Goal: Information Seeking & Learning: Learn about a topic

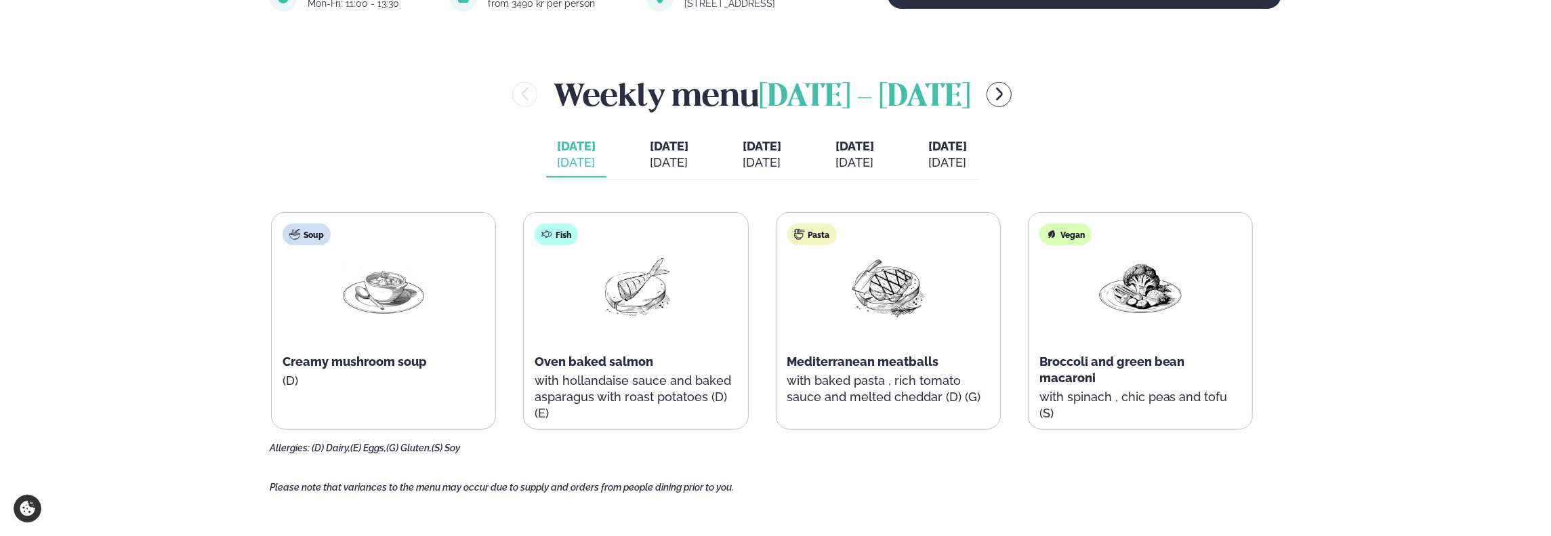
scroll to position [542, 0]
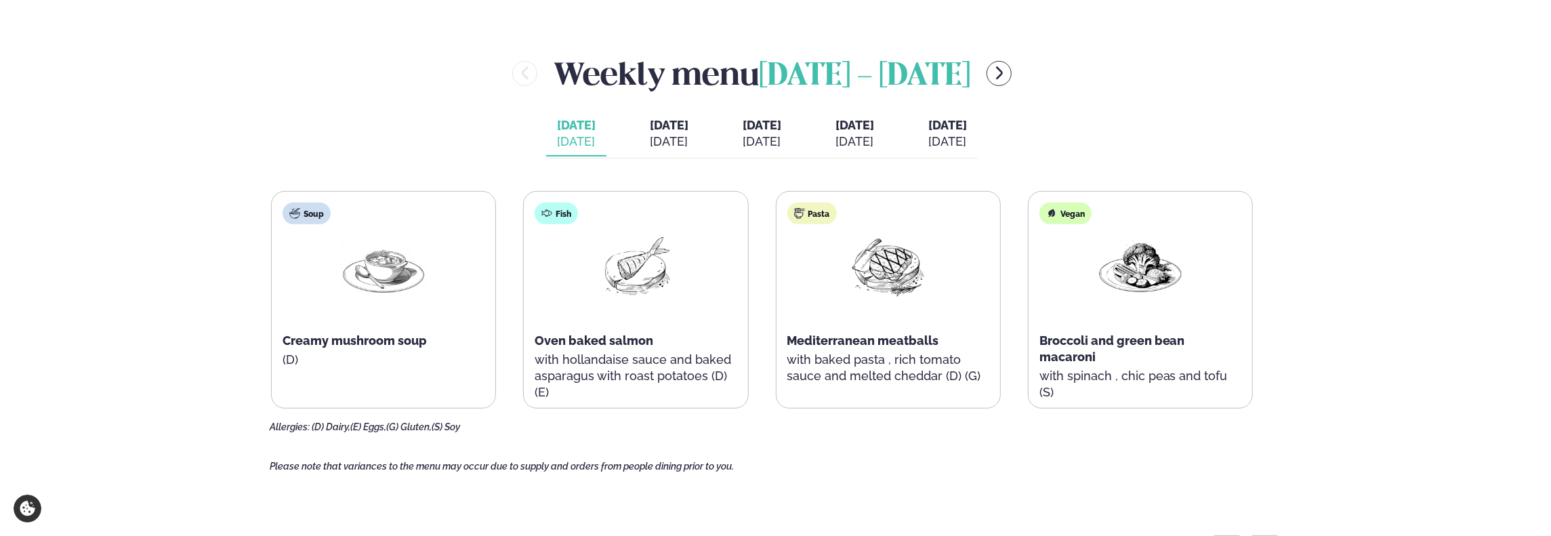
click at [557, 128] on span "[DATE]" at bounding box center [576, 125] width 39 height 16
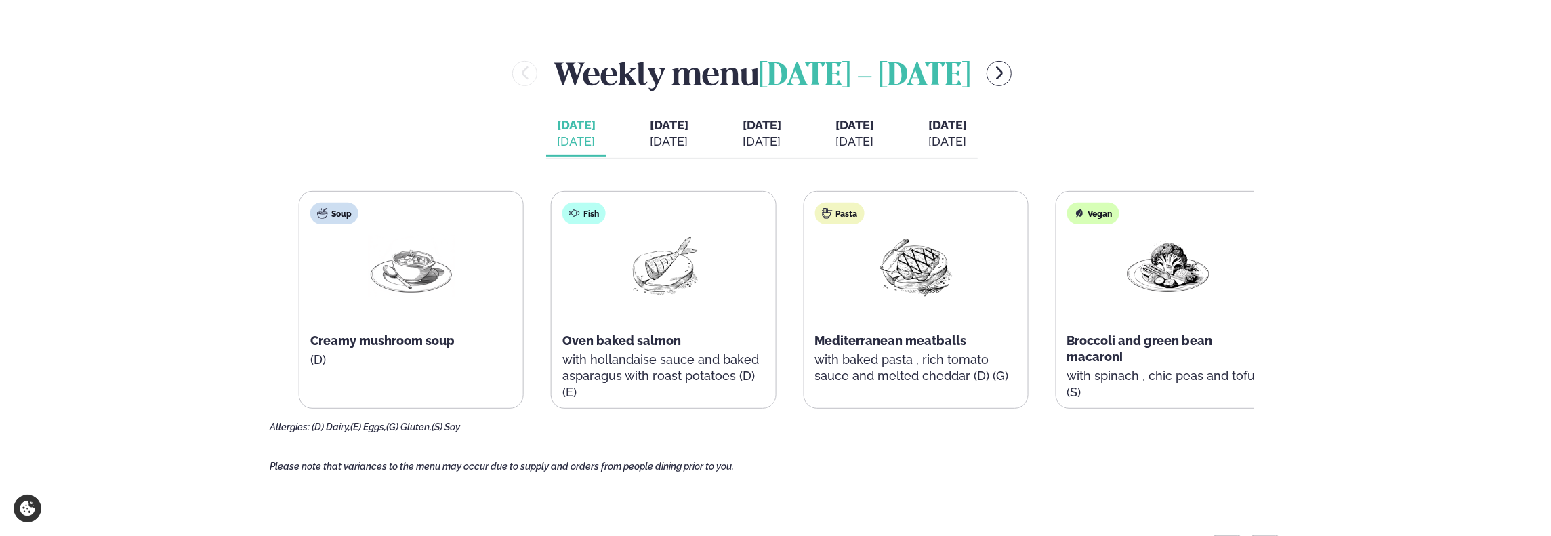
click at [314, 327] on div "Soup Creamy mushroom soup (D) Fish Oven baked salmon with hollandaise sauce and…" at bounding box center [762, 300] width 985 height 218
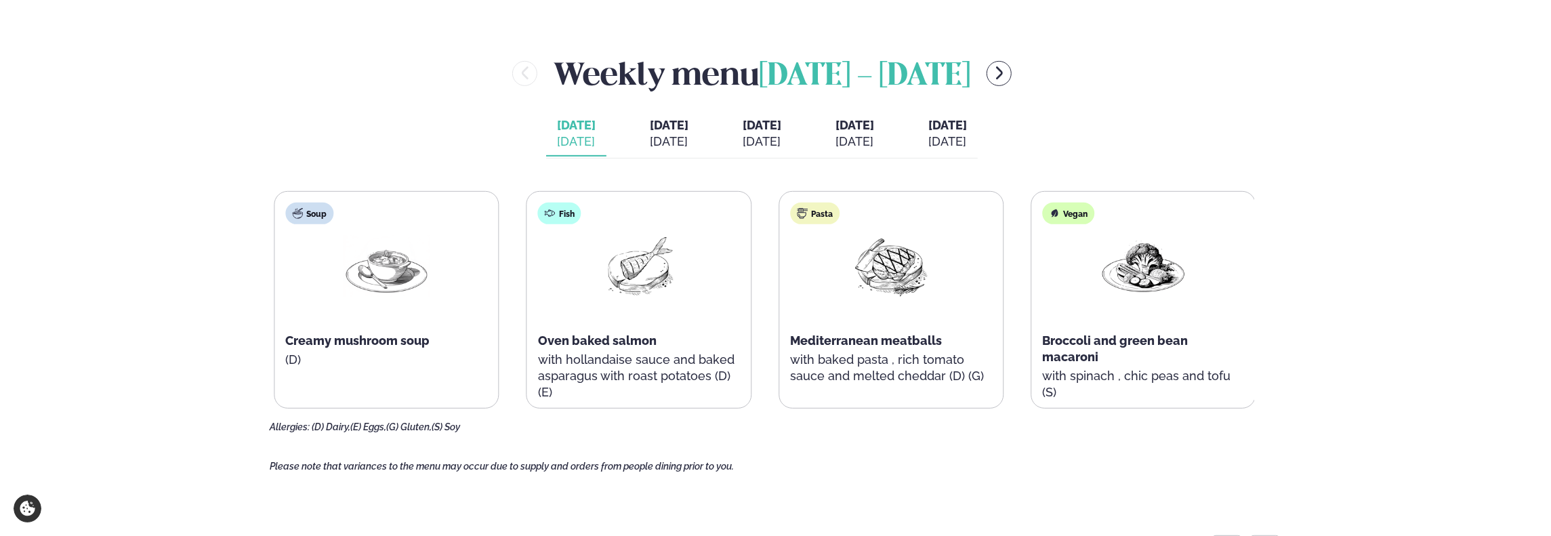
click at [533, 323] on div "Fish Oven baked salmon with hollandaise sauce and baked asparagus with roast po…" at bounding box center [639, 308] width 224 height 233
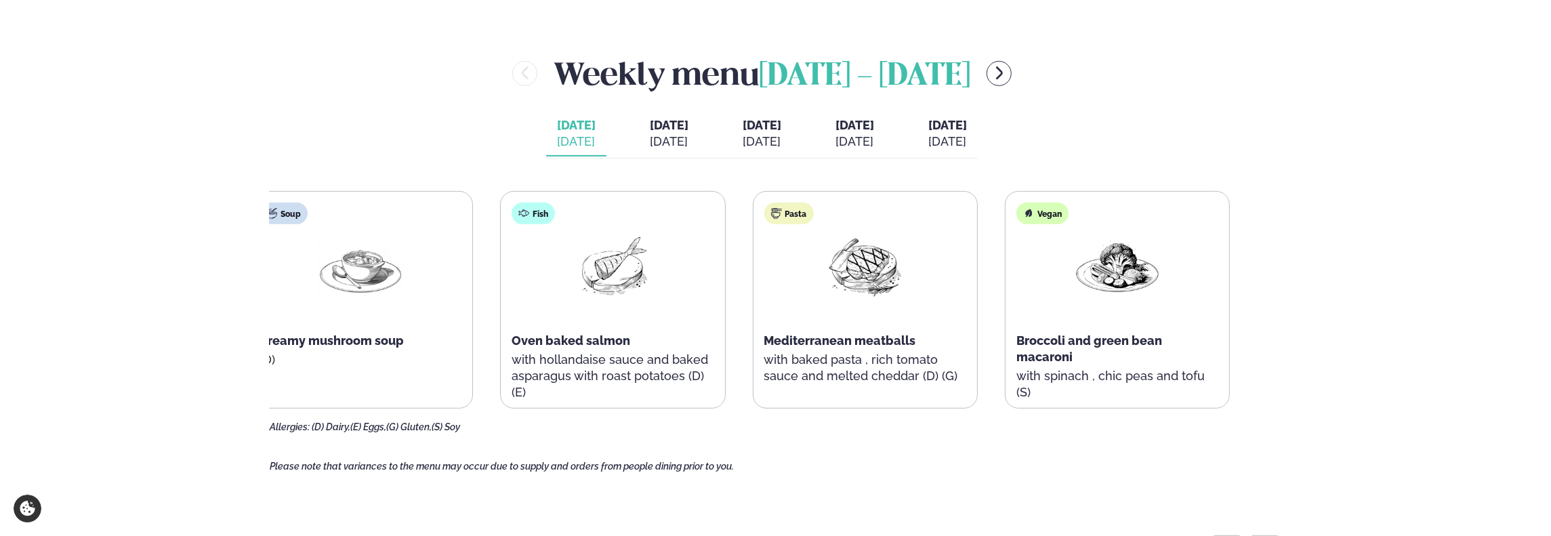
click at [603, 362] on p "with hollandaise sauce and baked asparagus with roast potatoes (D) (E)" at bounding box center [613, 376] width 202 height 49
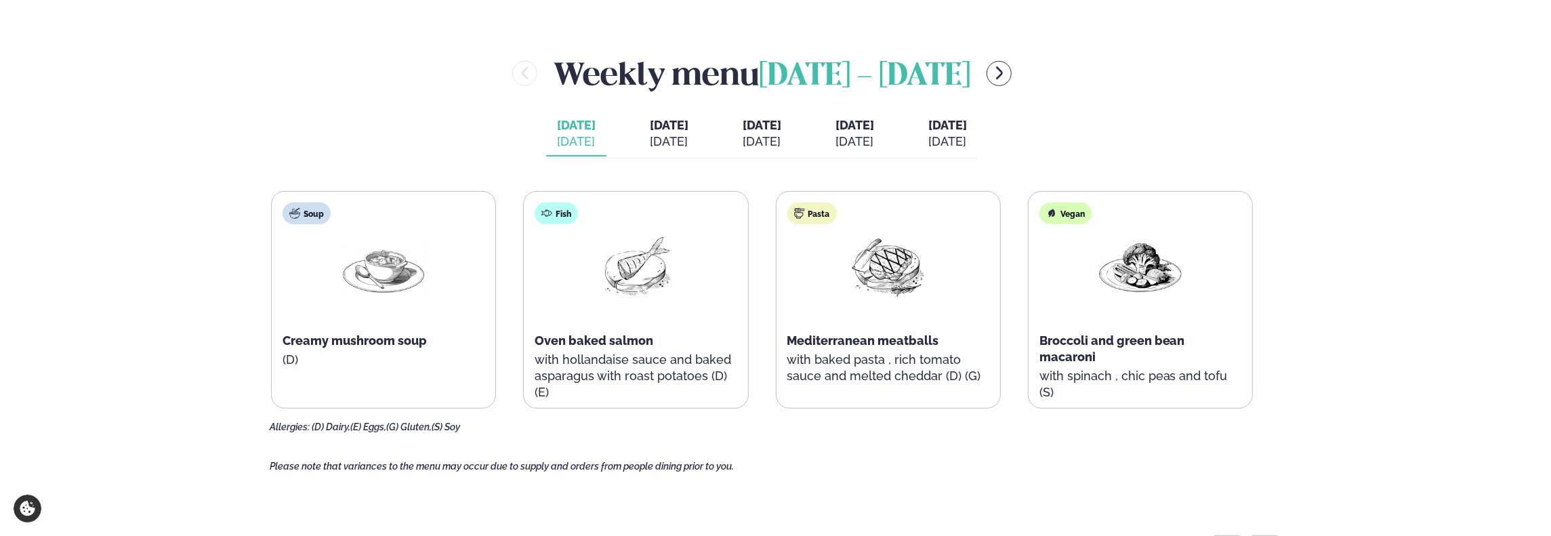
click at [580, 360] on p "with hollandaise sauce and baked asparagus with roast potatoes (D) (E)" at bounding box center [636, 376] width 202 height 49
click at [579, 360] on p "with hollandaise sauce and baked asparagus with roast potatoes (D) (E)" at bounding box center [636, 376] width 202 height 49
click at [595, 361] on p "with hollandaise sauce and baked asparagus with roast potatoes (D) (E)" at bounding box center [636, 376] width 202 height 49
click at [592, 361] on p "with hollandaise sauce and baked asparagus with roast potatoes (D) (E)" at bounding box center [636, 376] width 202 height 49
click at [650, 129] on span "[DATE]" at bounding box center [669, 125] width 39 height 14
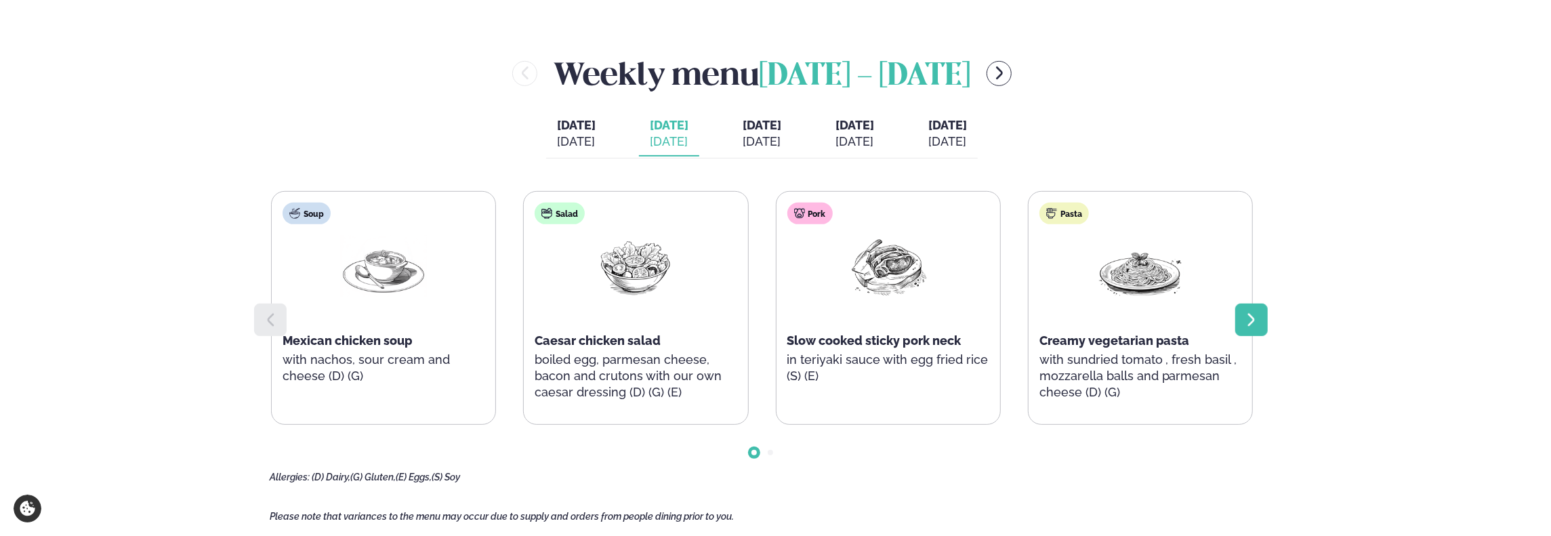
click at [1256, 321] on icon at bounding box center [1252, 320] width 16 height 16
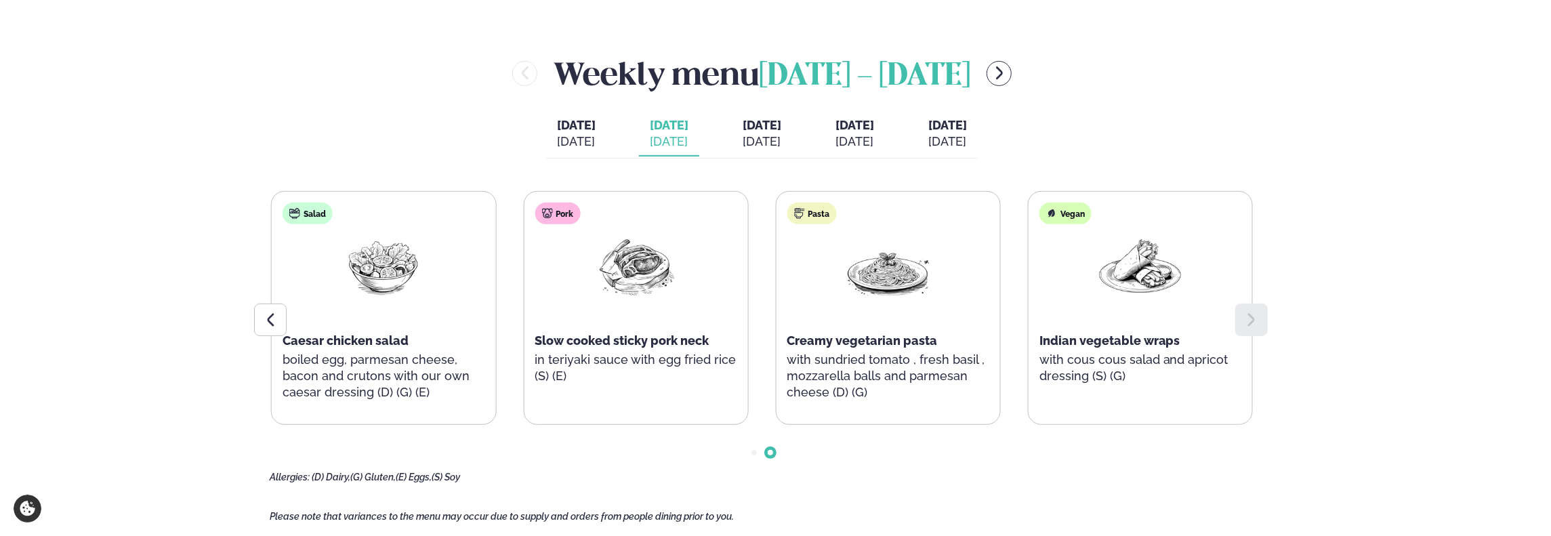
click at [1256, 321] on icon at bounding box center [1252, 320] width 16 height 16
click at [557, 117] on span "[DATE]" at bounding box center [576, 125] width 39 height 16
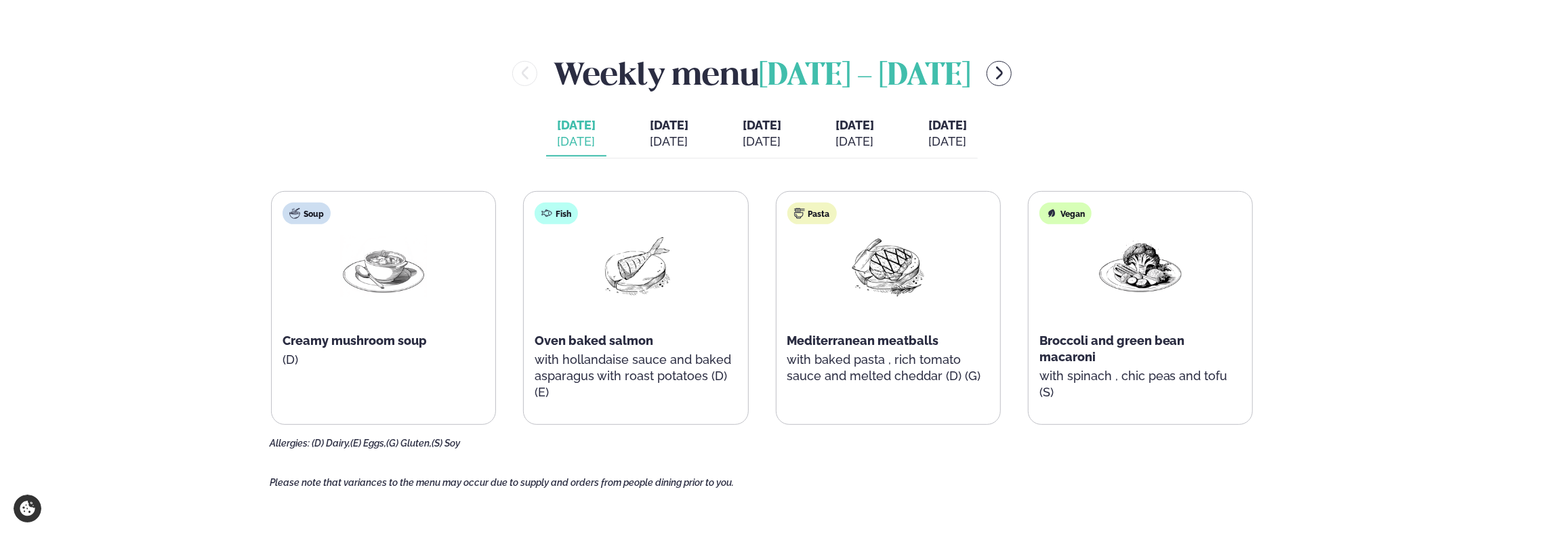
click at [770, 147] on div "[DATE]" at bounding box center [762, 142] width 39 height 16
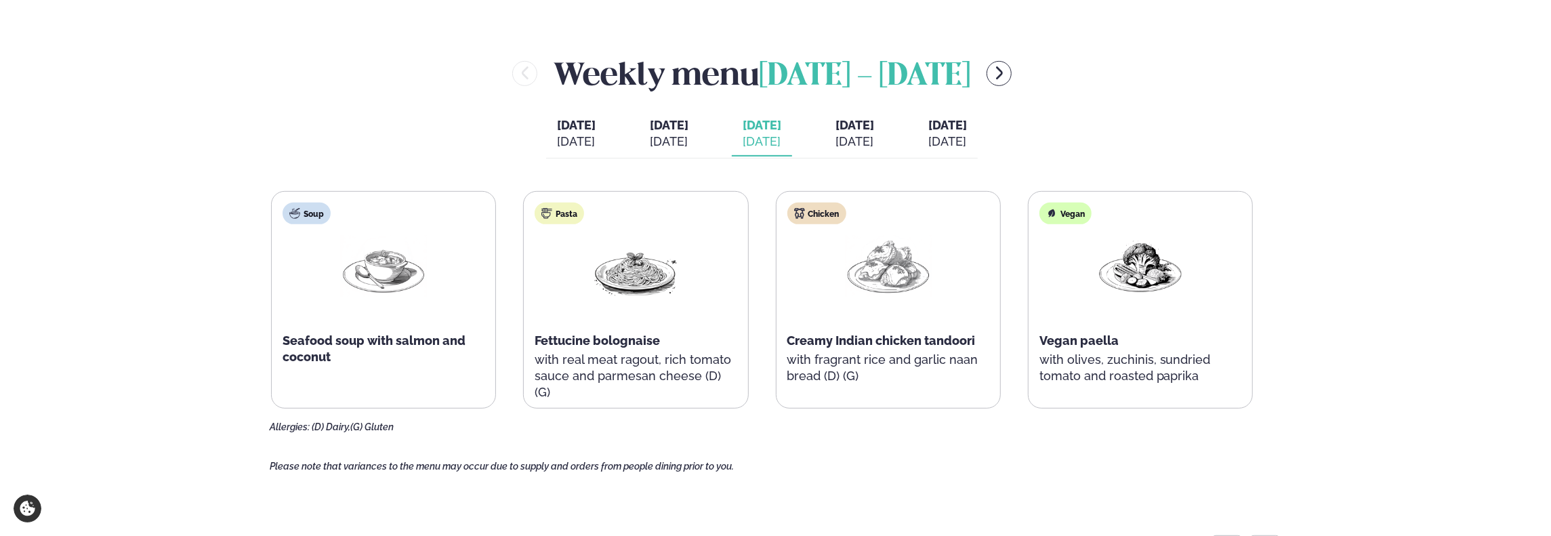
click at [874, 140] on div "[DATE]" at bounding box center [855, 142] width 39 height 16
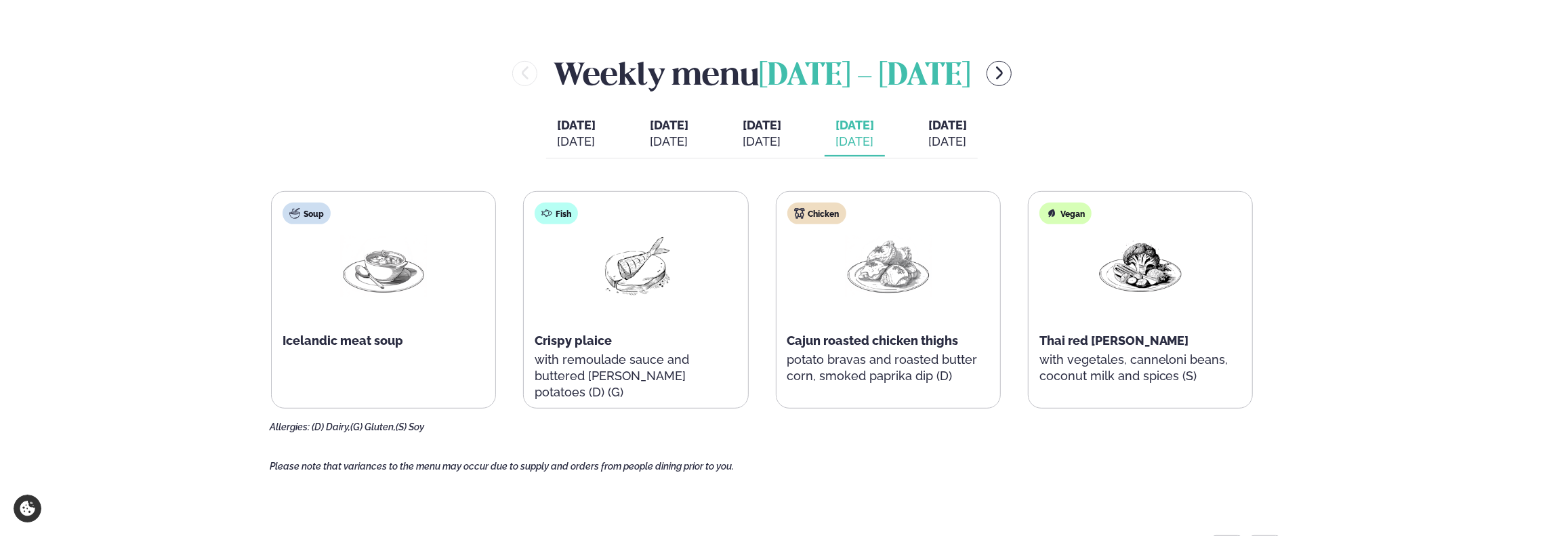
click at [969, 134] on button "[DATE] [DATE]" at bounding box center [948, 134] width 60 height 45
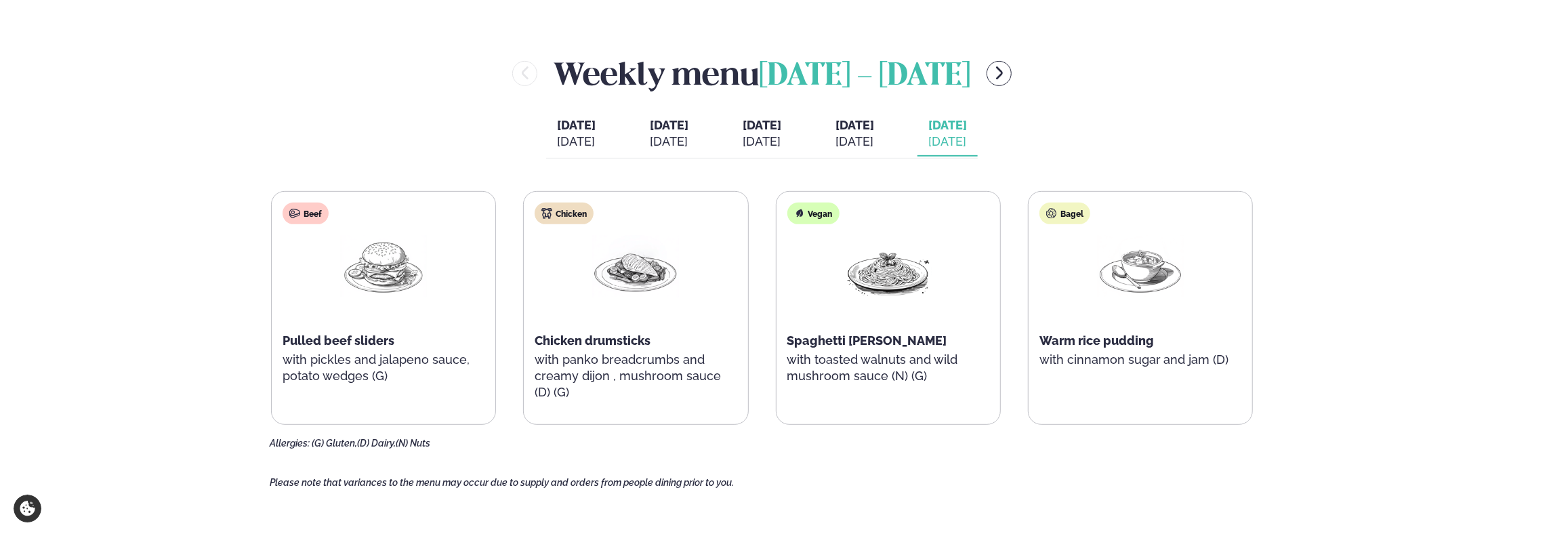
click at [559, 134] on div "[DATE]" at bounding box center [576, 142] width 39 height 16
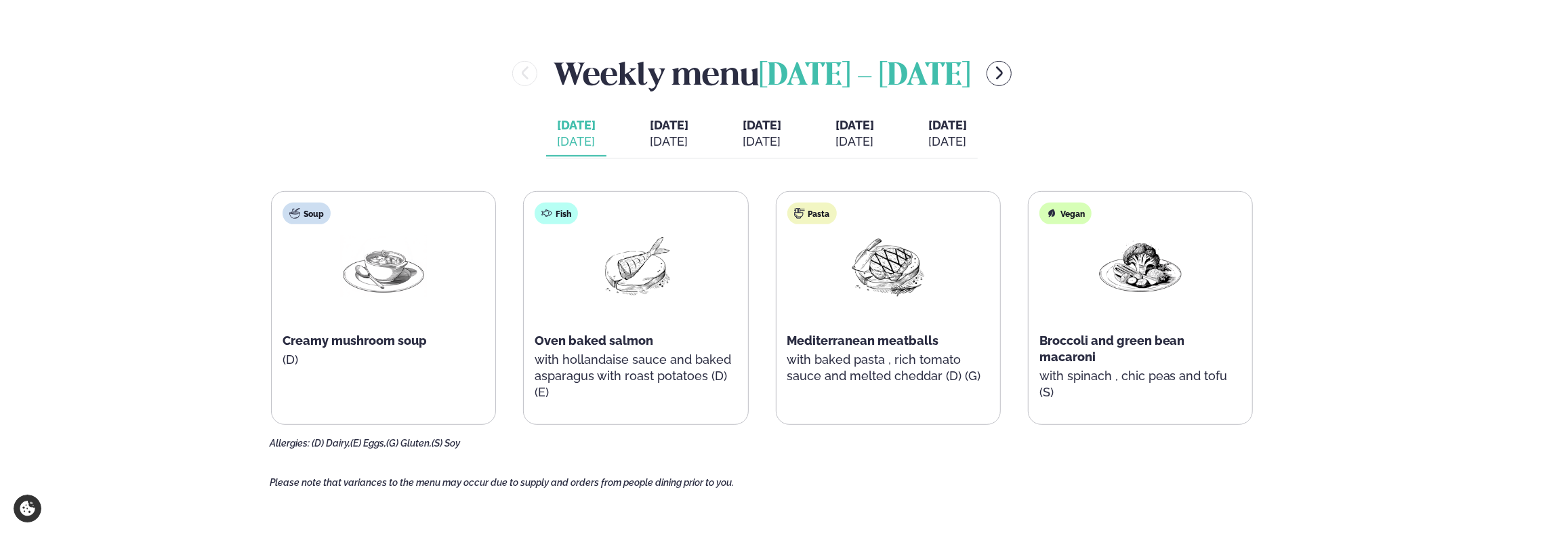
click at [359, 333] on div "Creamy mushroom soup" at bounding box center [384, 341] width 202 height 16
click at [406, 249] on img at bounding box center [383, 266] width 87 height 63
click at [653, 283] on img at bounding box center [635, 266] width 87 height 63
click at [607, 335] on span "Oven baked salmon" at bounding box center [594, 340] width 119 height 14
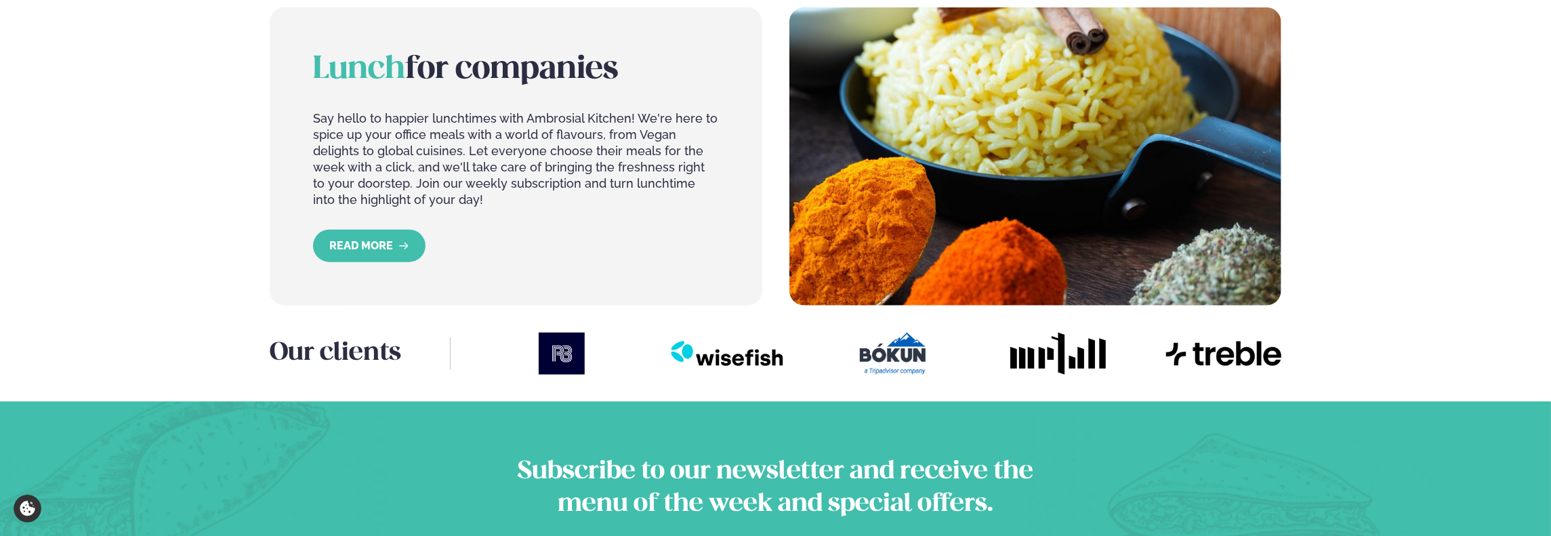
scroll to position [1491, 0]
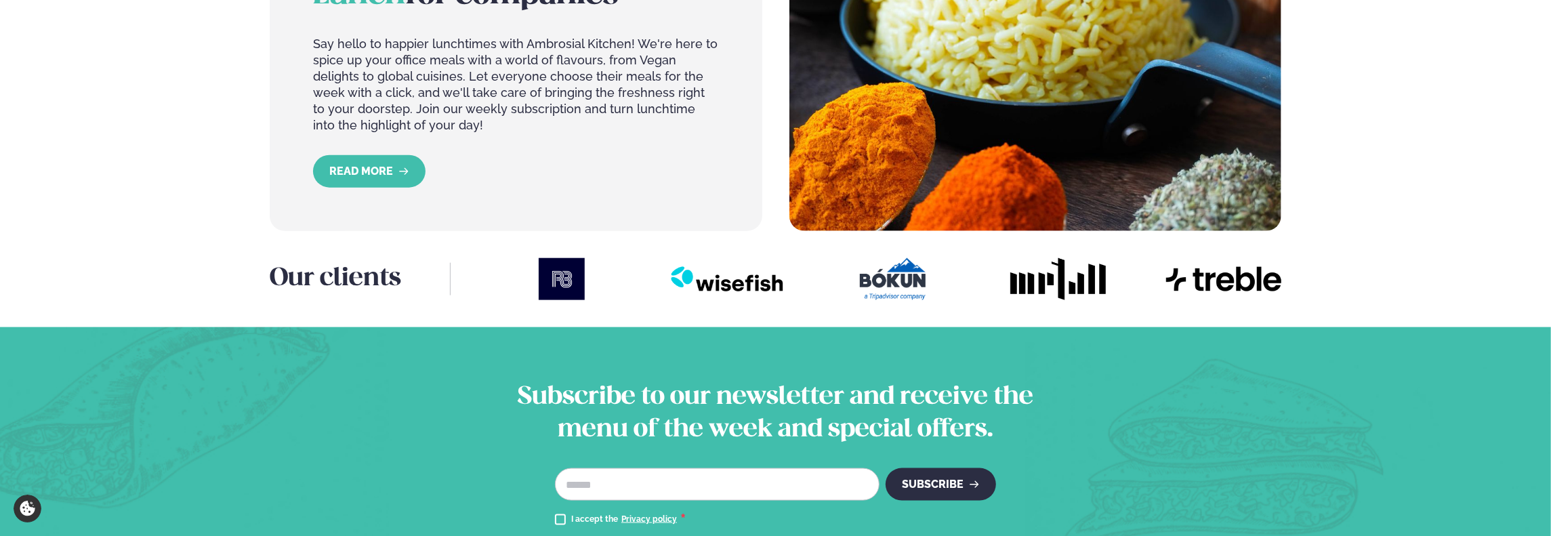
click at [1219, 295] on img at bounding box center [1223, 279] width 115 height 37
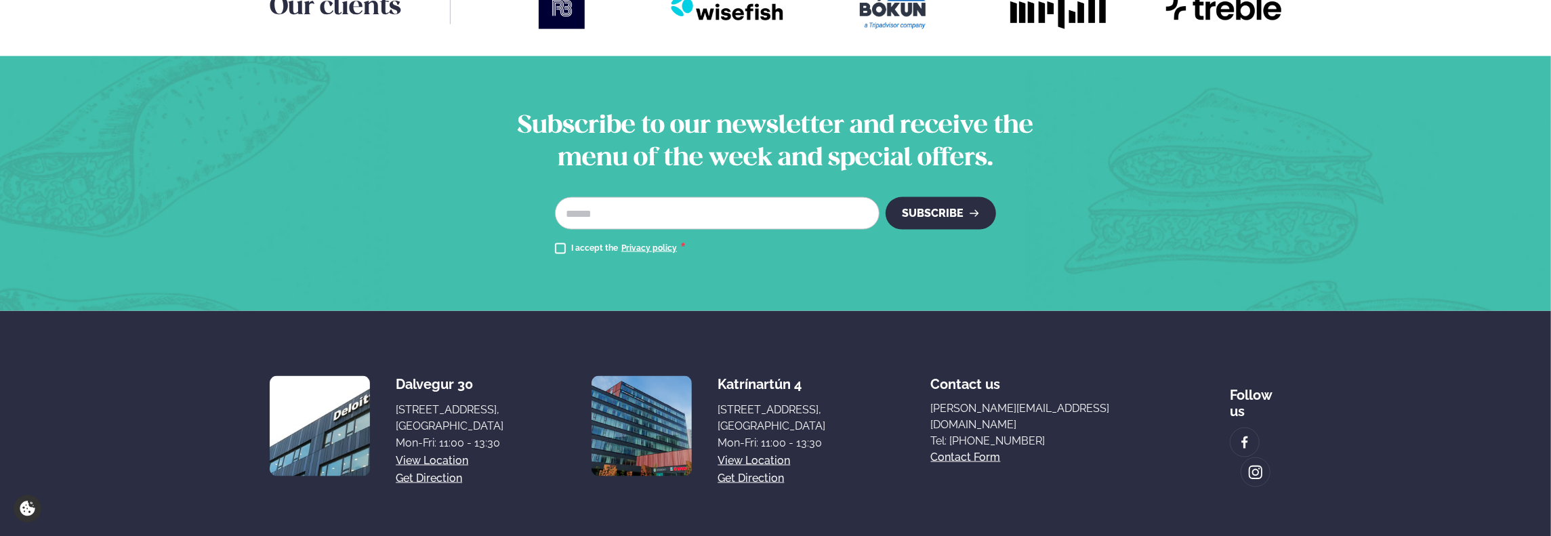
scroll to position [1811, 0]
